Goal: Check status: Check status

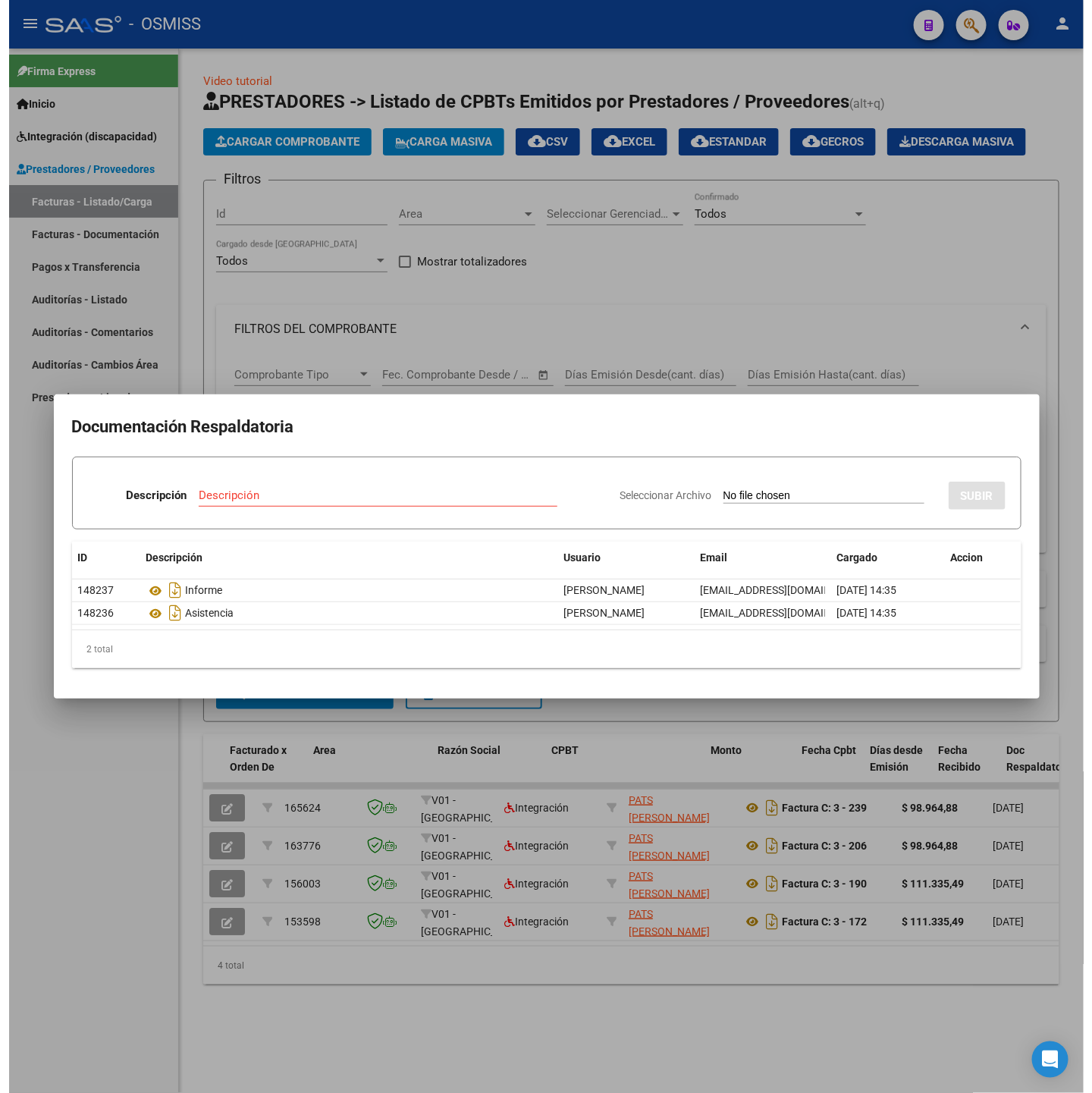
scroll to position [0, 191]
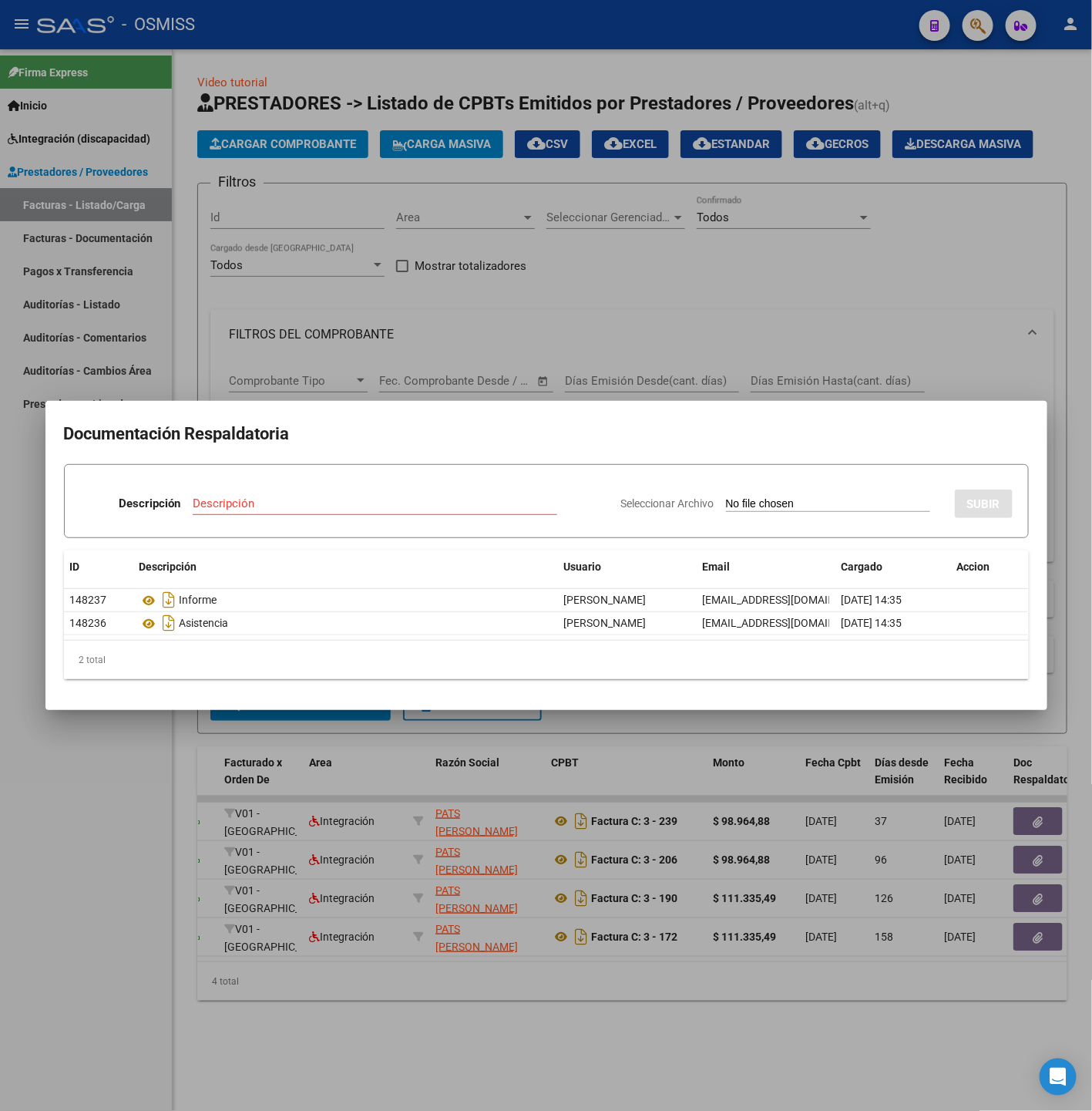
click at [125, 886] on div at bounding box center [546, 556] width 1092 height 1111
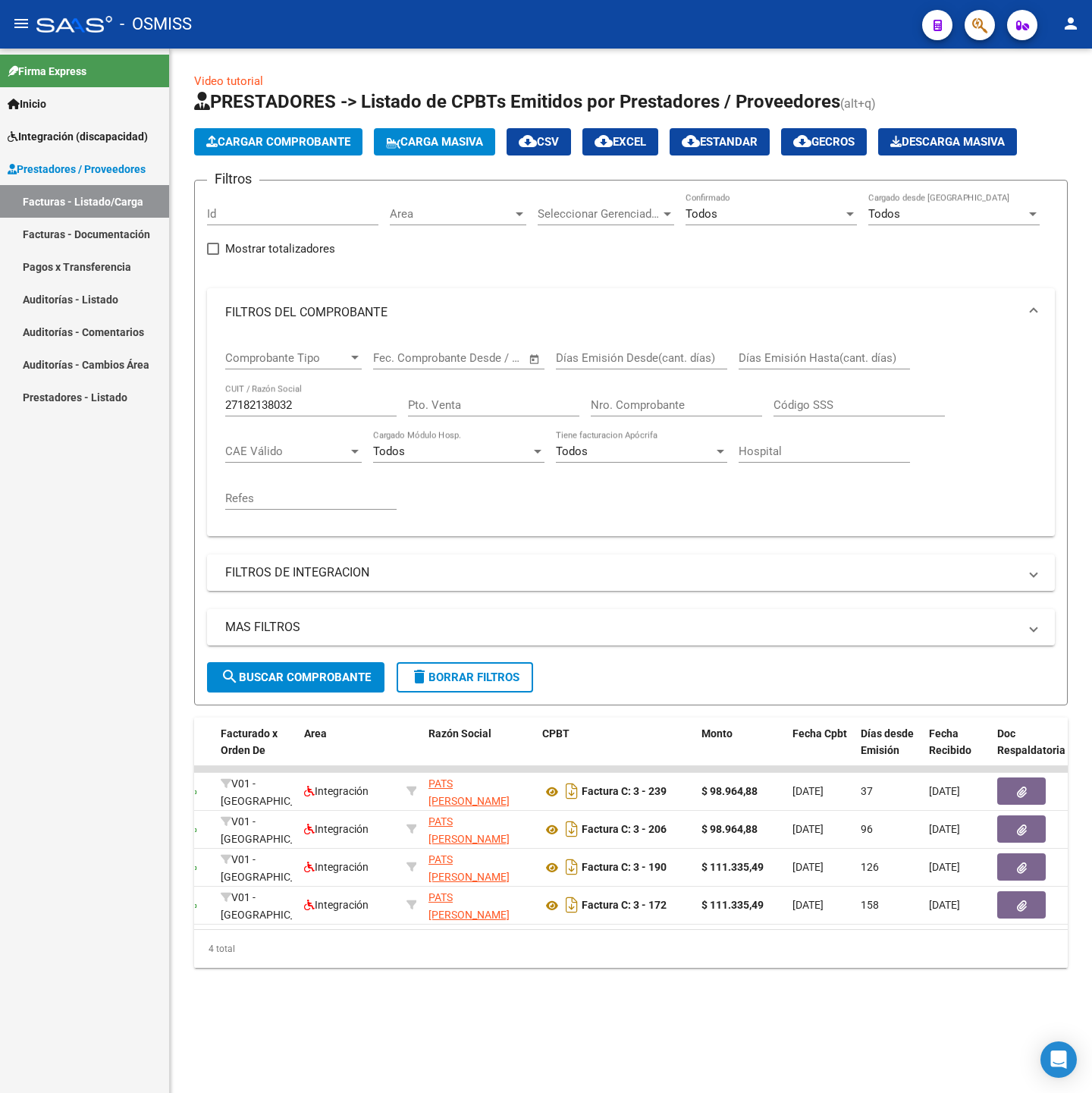
click at [326, 391] on div "27182138032 CUIT / Razón Social" at bounding box center [310, 400] width 171 height 33
click at [328, 394] on div "27182138032 CUIT / Razón Social" at bounding box center [310, 400] width 171 height 33
click at [314, 401] on input "27182138032" at bounding box center [310, 405] width 171 height 14
click at [312, 401] on input "27182138032" at bounding box center [310, 405] width 171 height 14
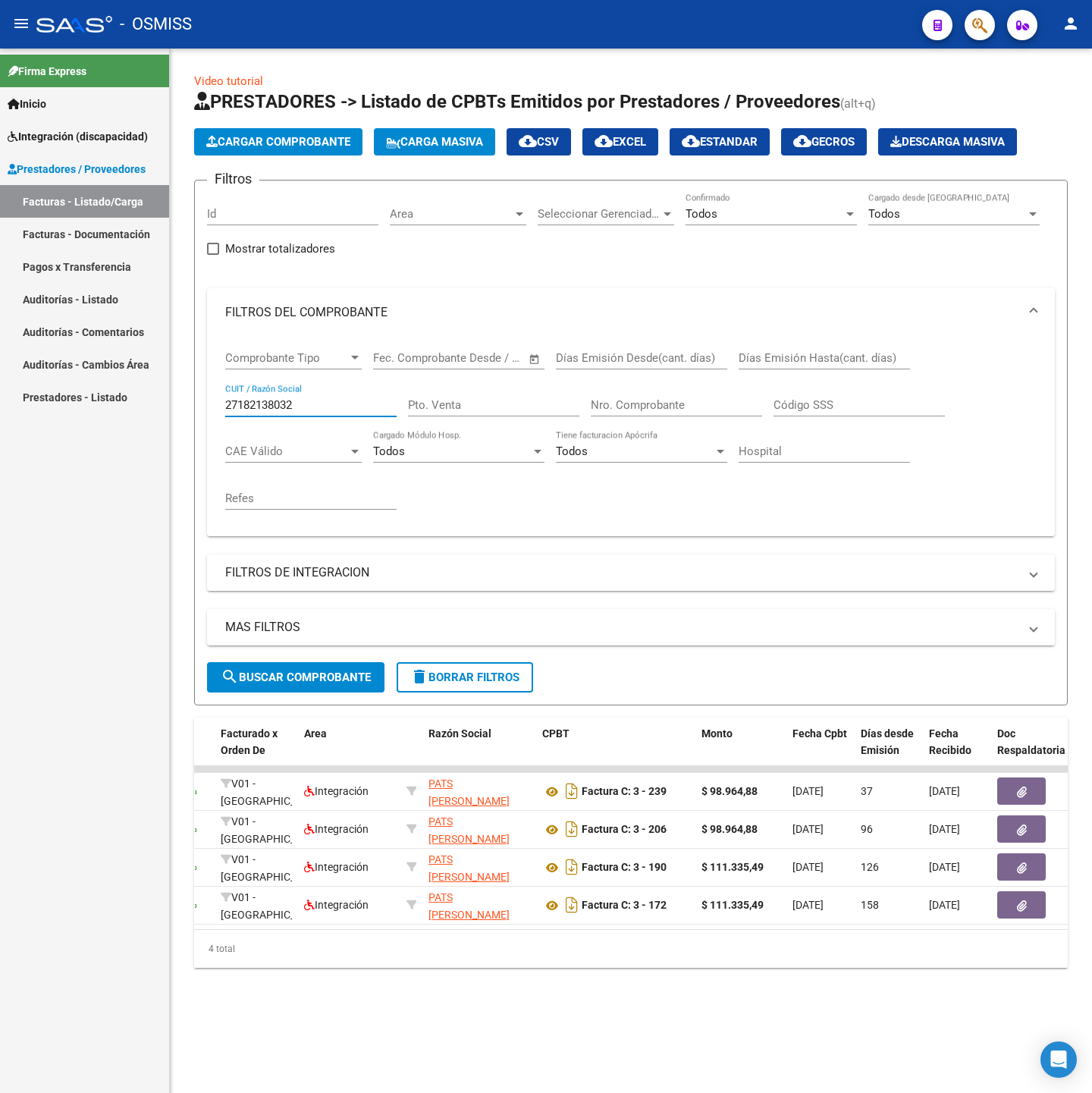
paste input "0241830021"
type input "20241830021"
click at [310, 687] on button "search Buscar Comprobante" at bounding box center [295, 677] width 178 height 30
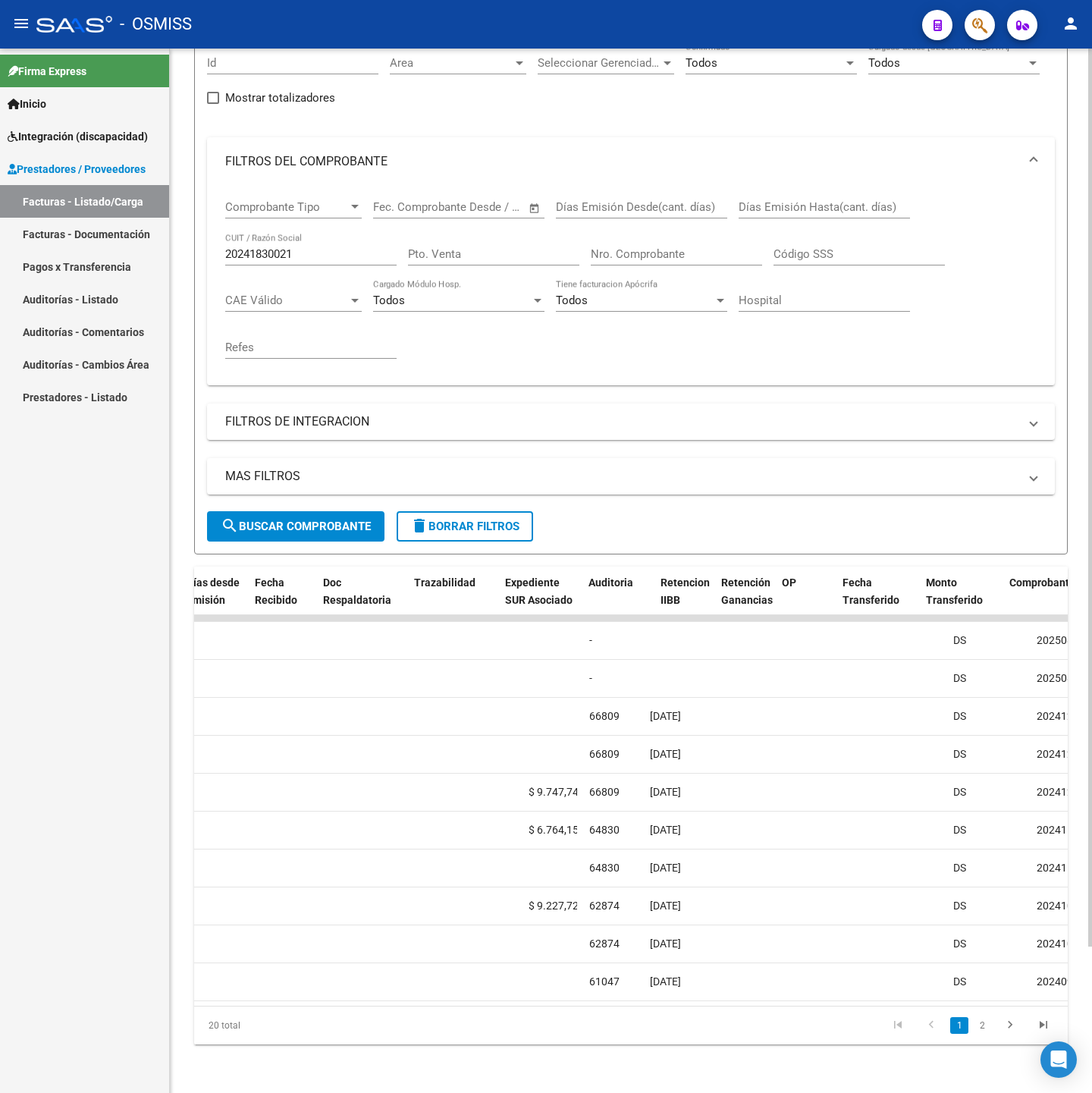
scroll to position [0, 0]
